Goal: Navigation & Orientation: Go to known website

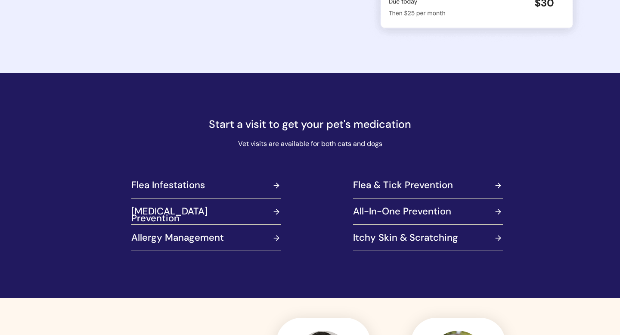
scroll to position [953, 0]
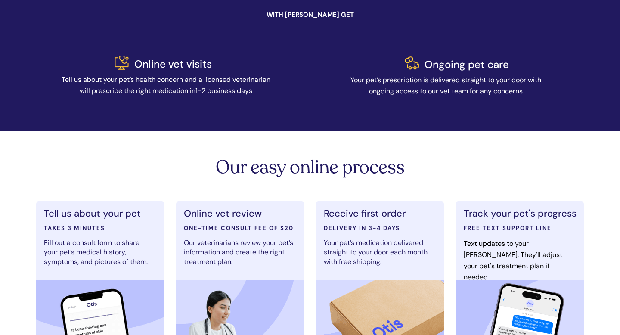
scroll to position [331, 0]
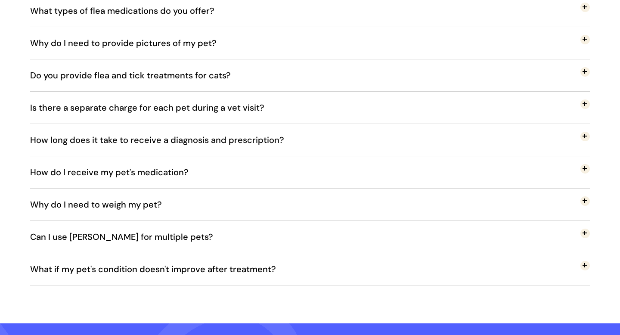
scroll to position [1896, 0]
